Goal: Task Accomplishment & Management: Use online tool/utility

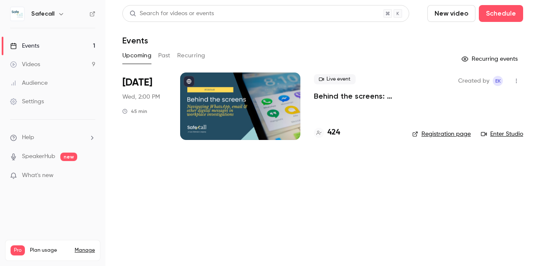
click at [336, 135] on h4 "424" at bounding box center [333, 132] width 13 height 11
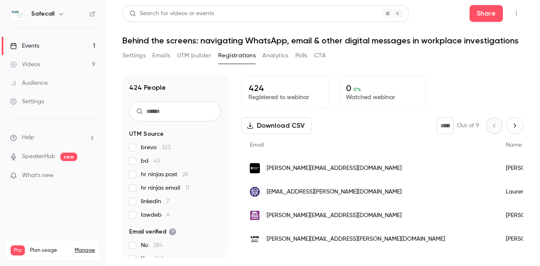
click at [265, 127] on button "Download CSV" at bounding box center [276, 125] width 70 height 17
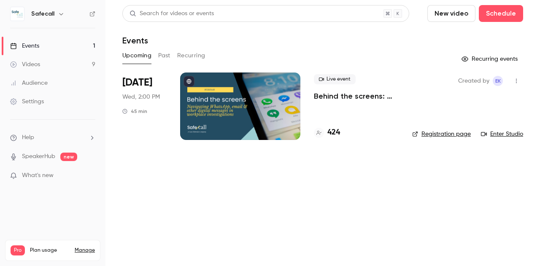
click at [326, 98] on p "Behind the screens: navigating WhatsApp, email & other digital messages in work…" at bounding box center [356, 96] width 85 height 10
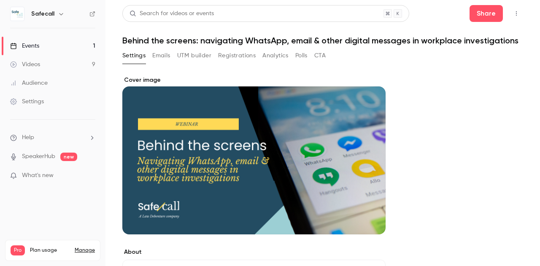
click at [205, 62] on button "UTM builder" at bounding box center [194, 56] width 34 height 14
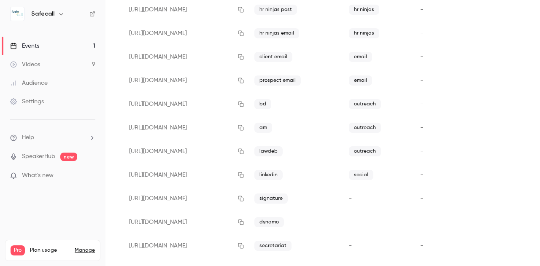
scroll to position [112, 0]
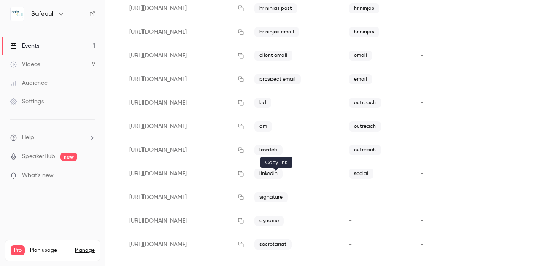
click at [244, 177] on icon "button" at bounding box center [241, 174] width 7 height 6
